Goal: Check status

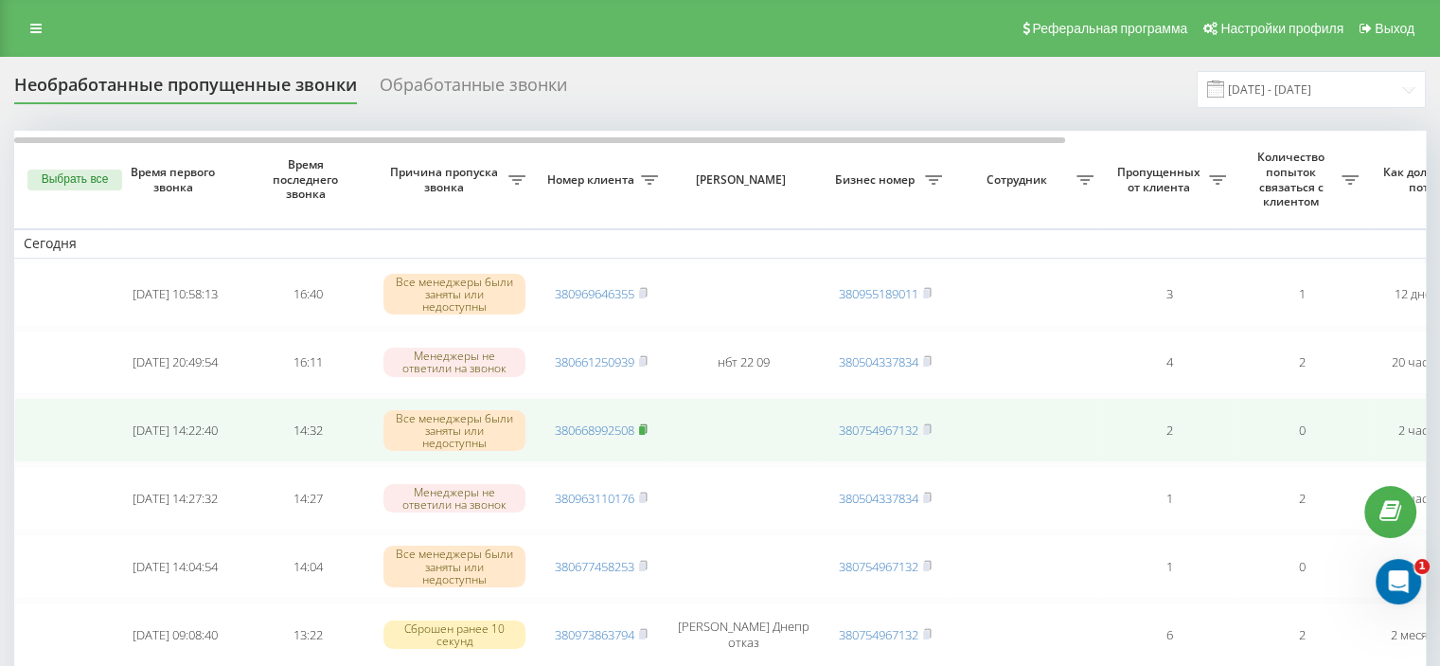
click at [644, 430] on rect at bounding box center [642, 430] width 6 height 9
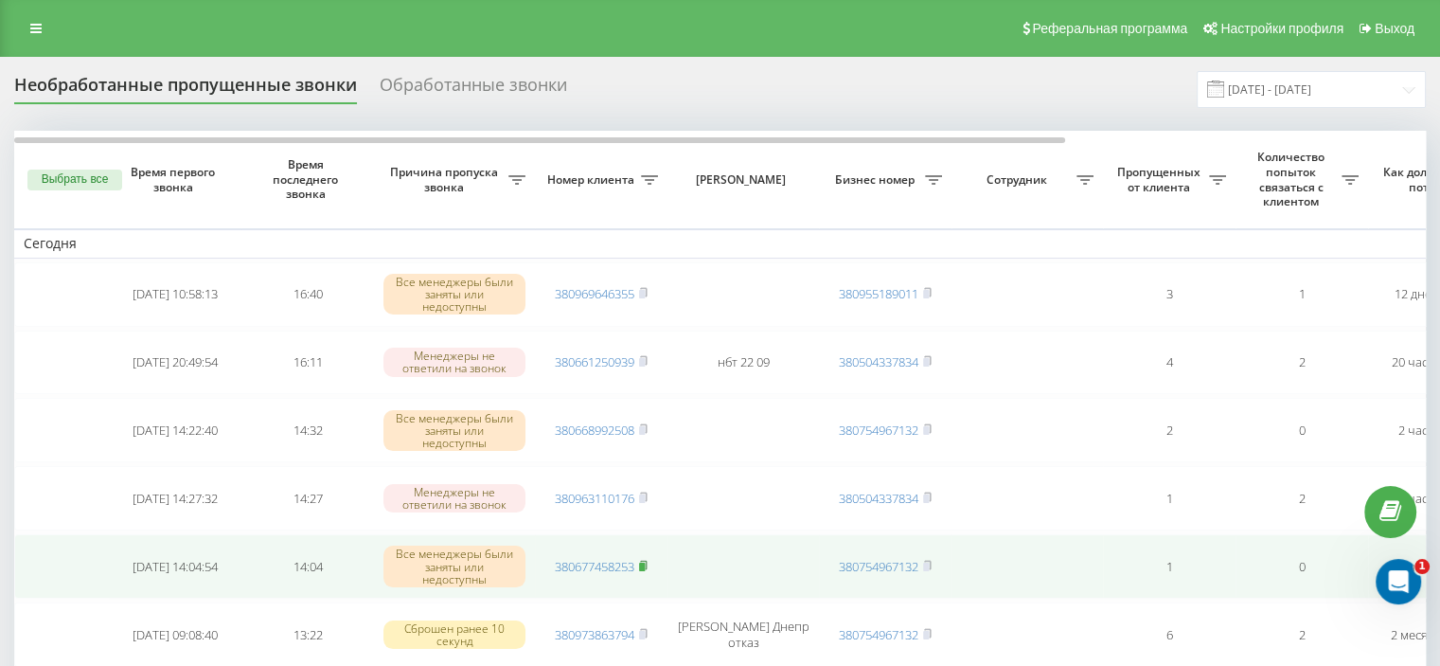
click at [644, 560] on icon at bounding box center [643, 565] width 9 height 11
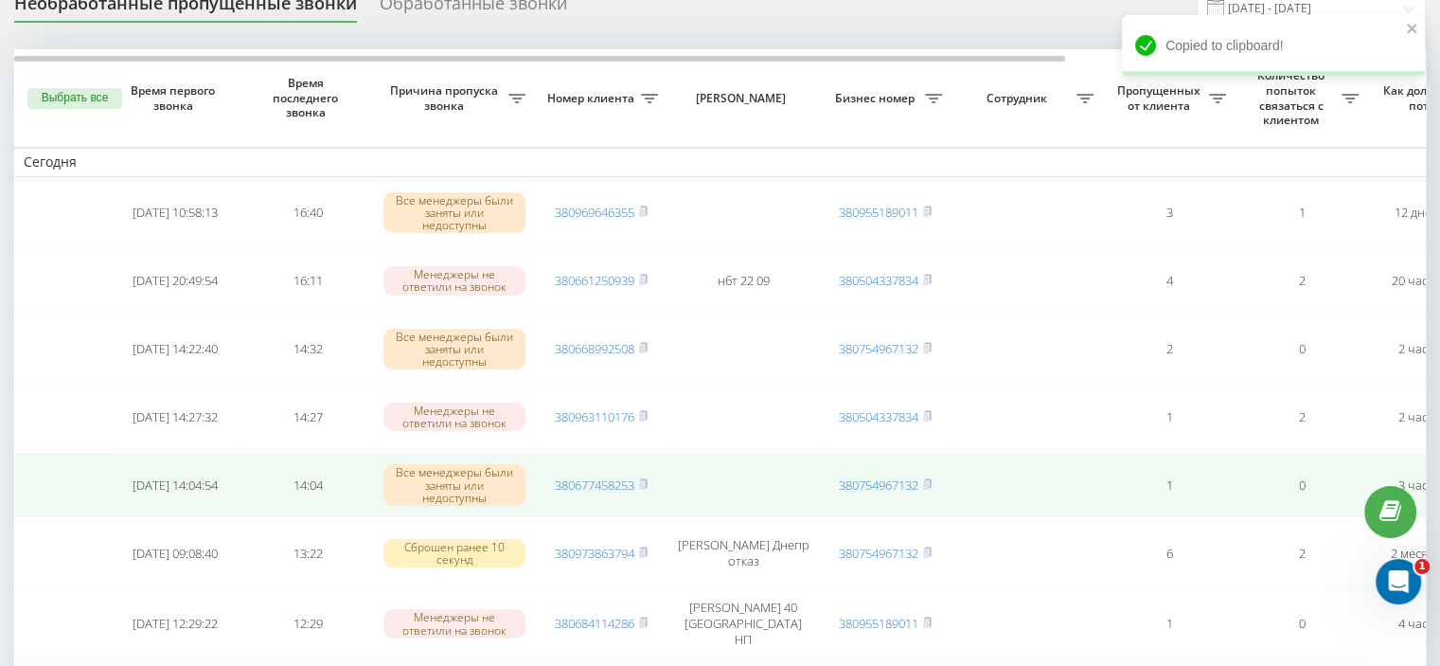
scroll to position [189, 0]
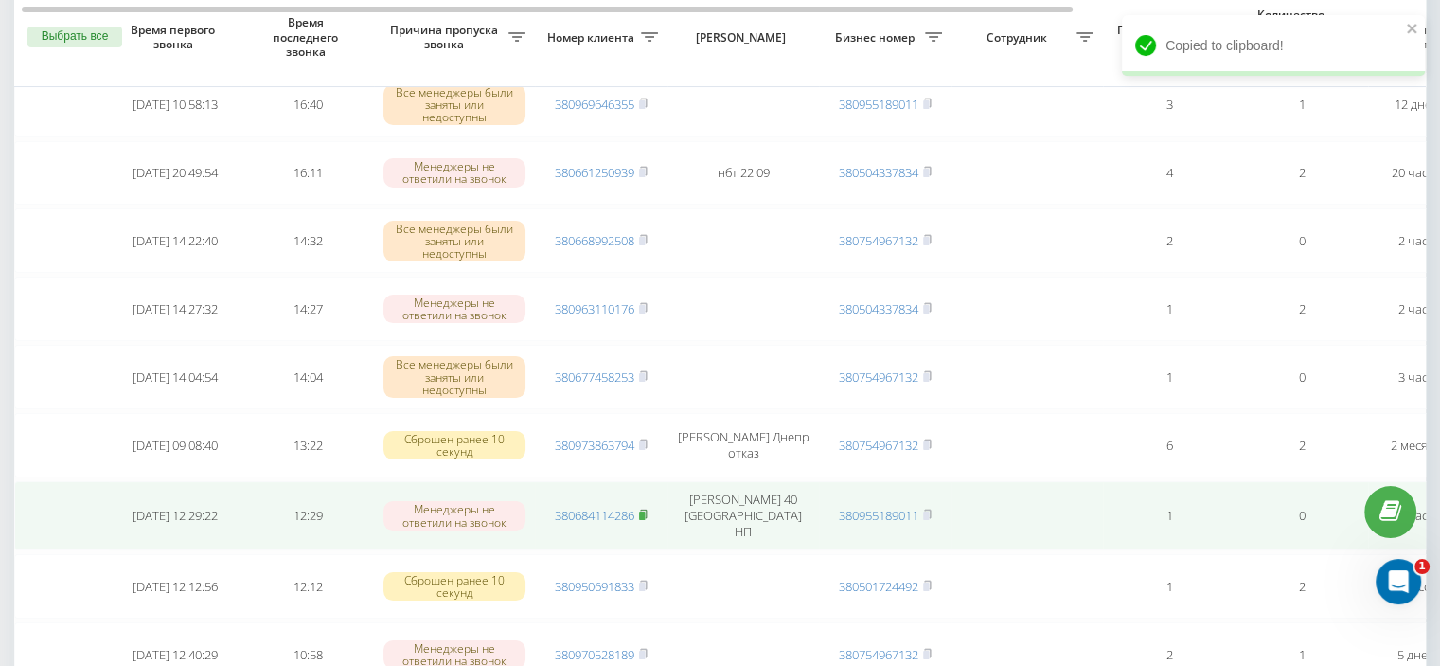
click at [644, 511] on rect at bounding box center [642, 515] width 6 height 9
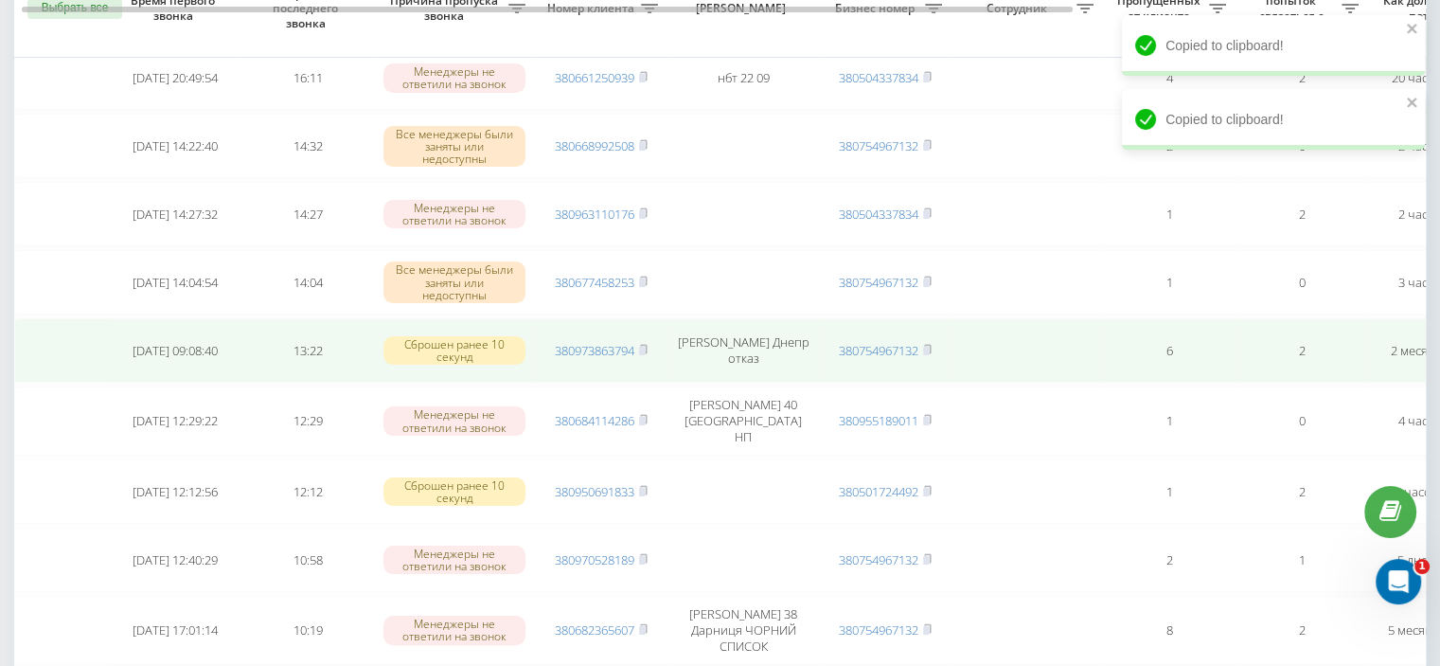
scroll to position [0, 0]
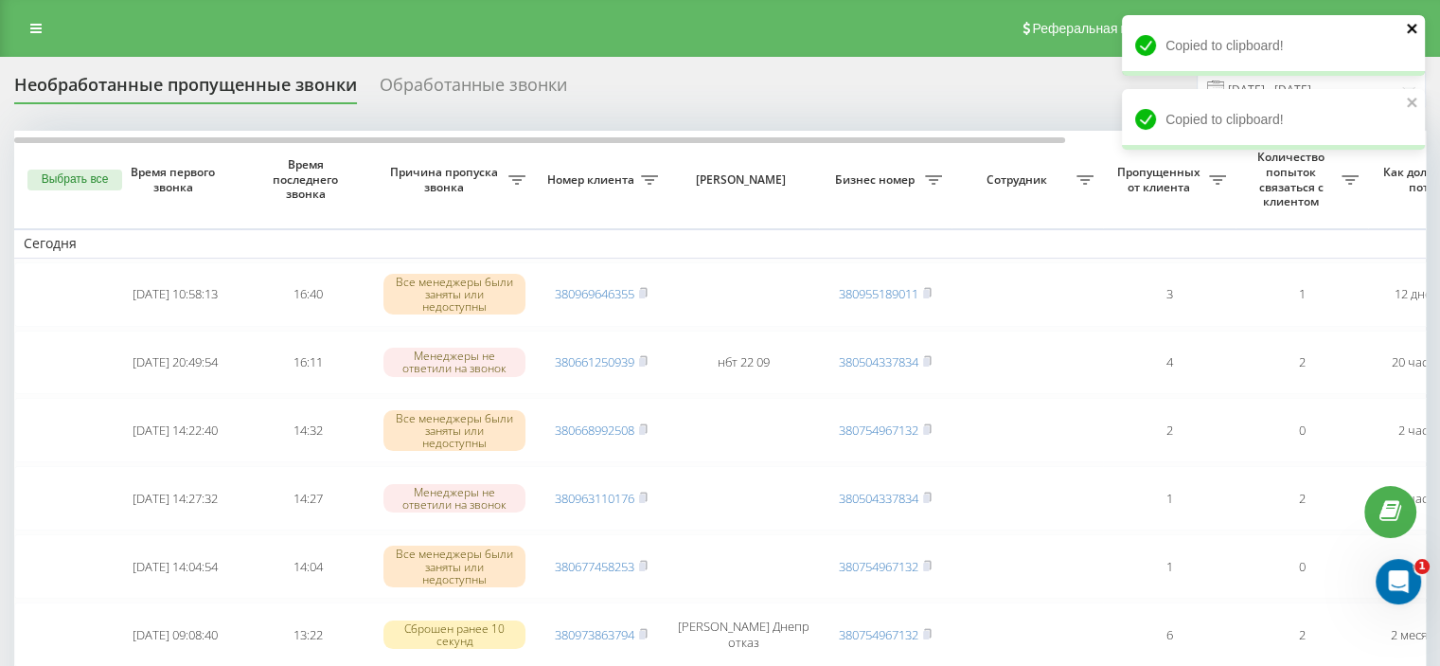
click at [1409, 29] on icon "close" at bounding box center [1411, 28] width 9 height 9
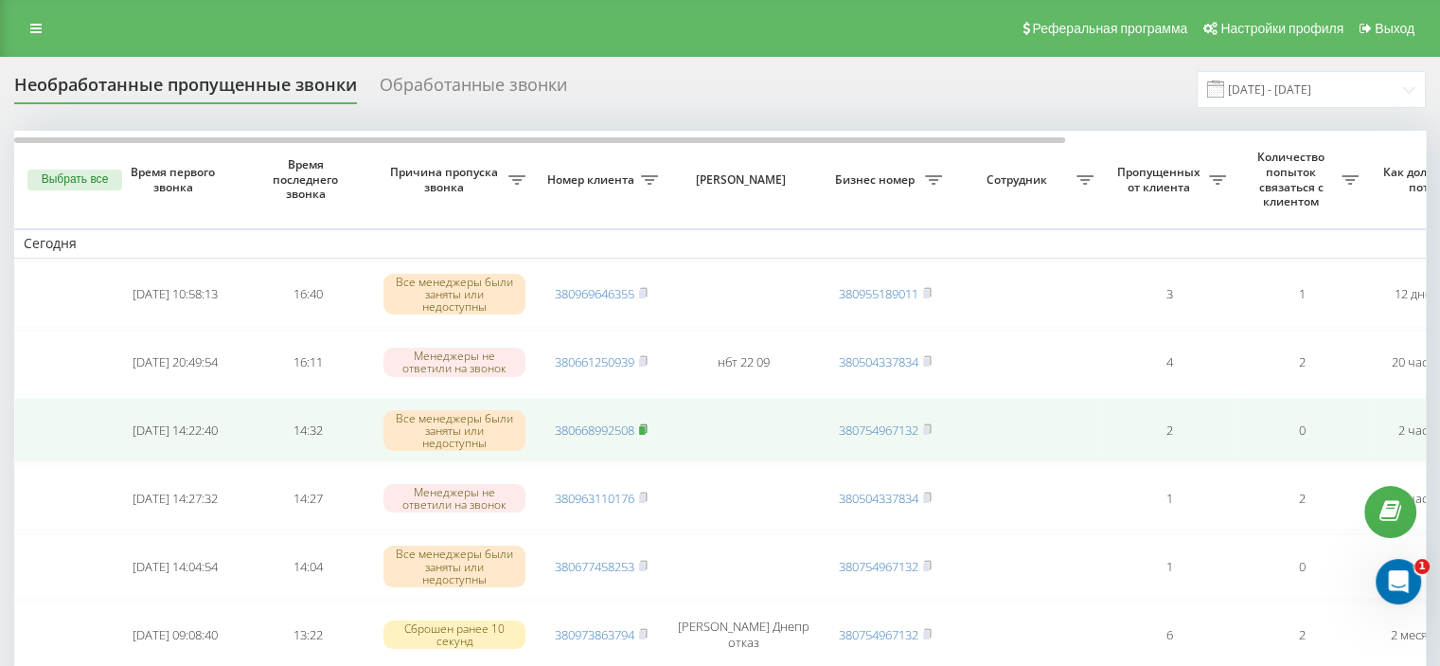
click at [647, 424] on icon at bounding box center [643, 428] width 7 height 9
